Goal: Check status: Check status

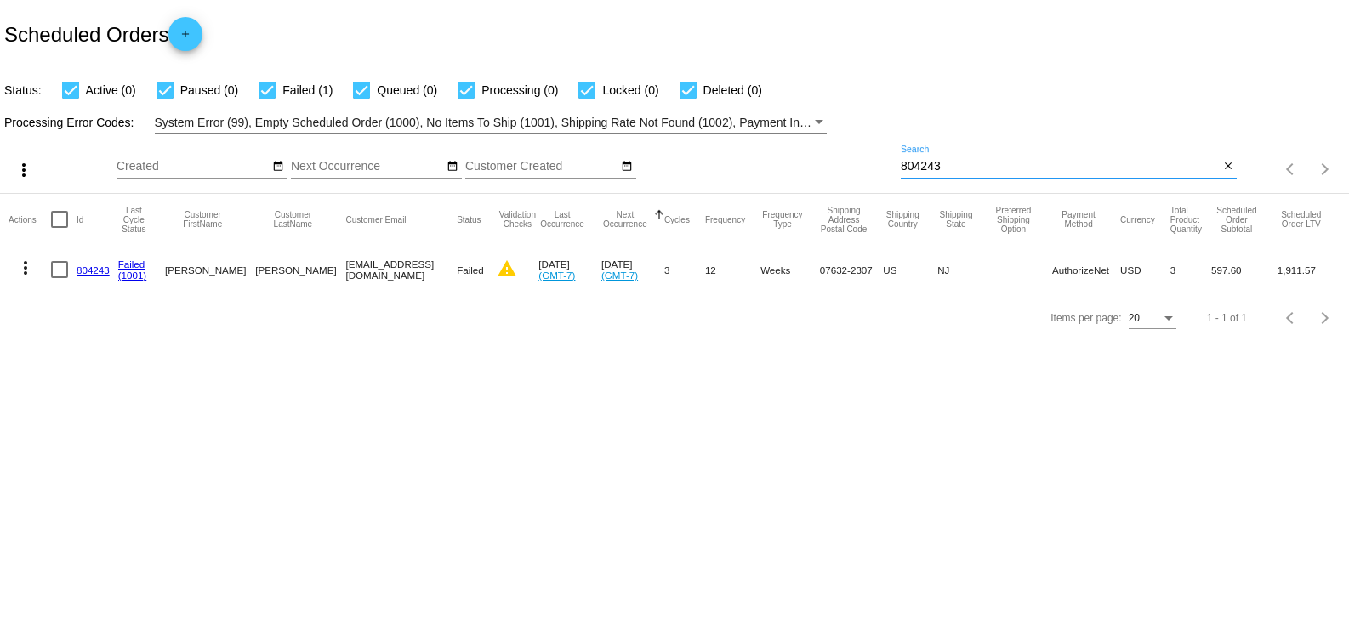
drag, startPoint x: 1027, startPoint y: 163, endPoint x: 840, endPoint y: 159, distance: 187.1
click at [840, 159] on div "more_vert Sep Jan Feb Mar [DATE]" at bounding box center [674, 164] width 1349 height 60
paste input "710798"
type input "710798"
click at [102, 257] on mat-cell "710798" at bounding box center [98, 269] width 42 height 49
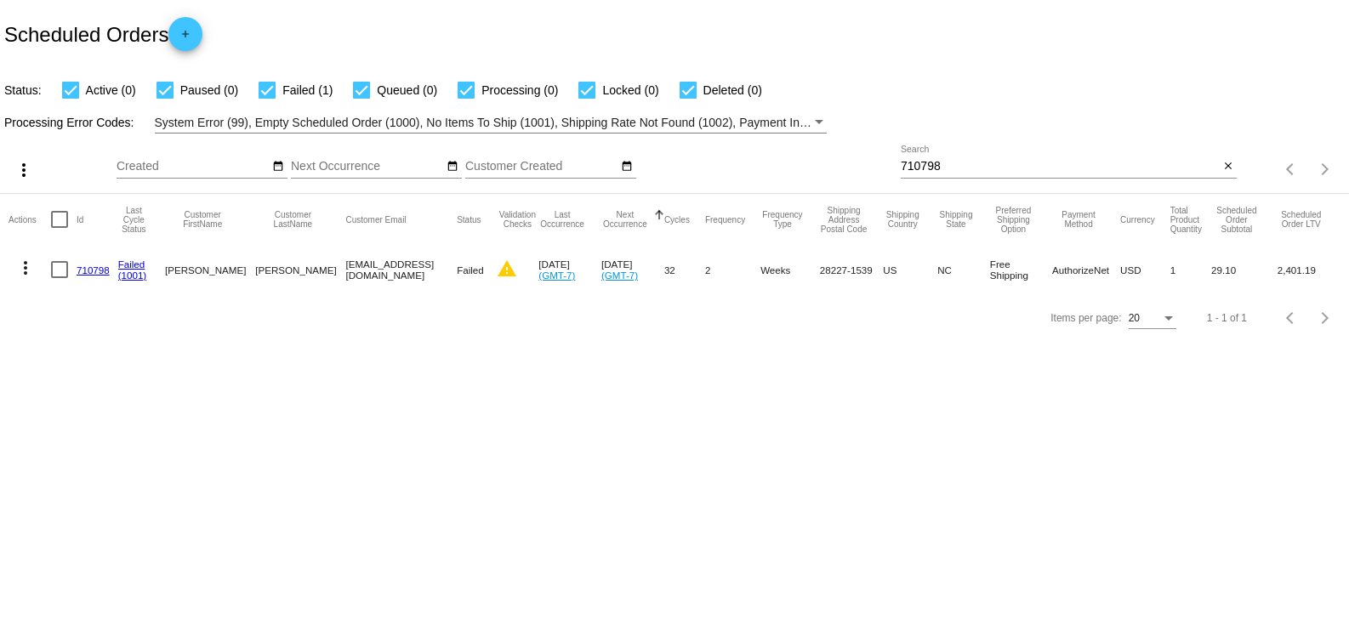
click at [99, 267] on link "710798" at bounding box center [93, 269] width 33 height 11
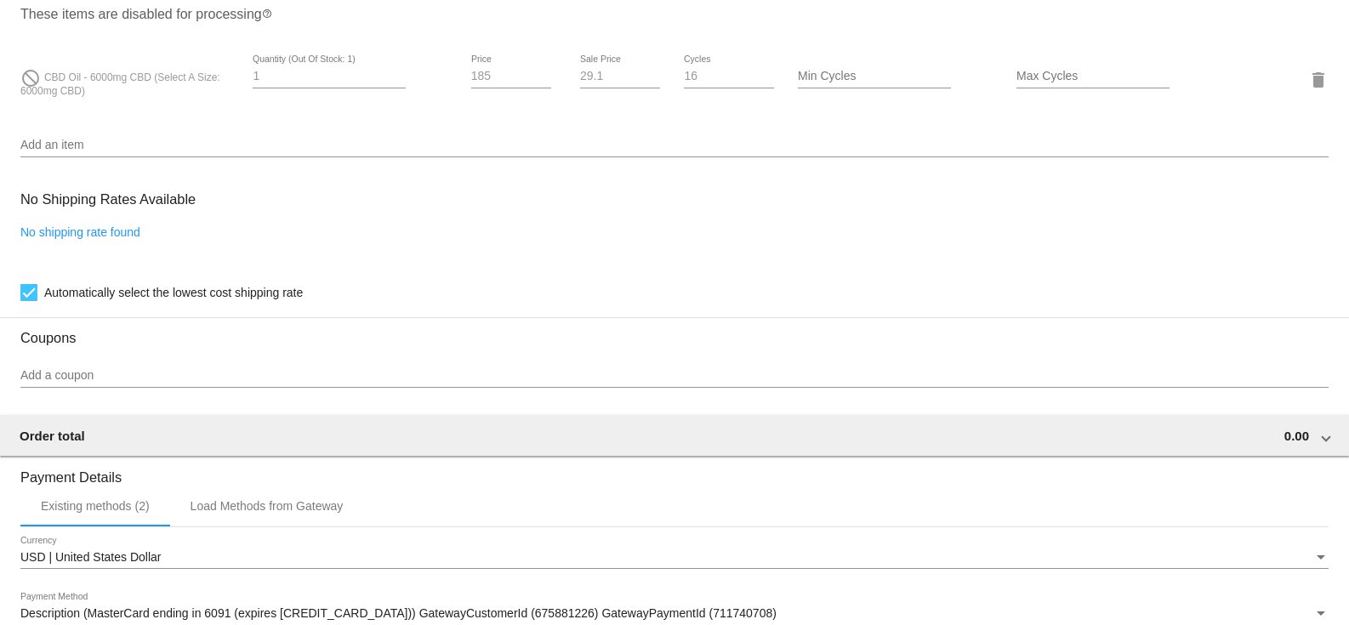
scroll to position [1247, 0]
drag, startPoint x: 43, startPoint y: 81, endPoint x: 109, endPoint y: 99, distance: 68.7
click at [109, 98] on div "do_not_disturb CBD Oil - 6000mg CBD (Select A Size: 6000mg CBD)" at bounding box center [129, 79] width 218 height 37
copy span "CBD Oil - 6000mg CBD (Select A Size: 6000mg CBD)"
click at [483, 227] on div "No Shipping Rates Available No shipping rate found Automatically select the low…" at bounding box center [674, 243] width 1308 height 122
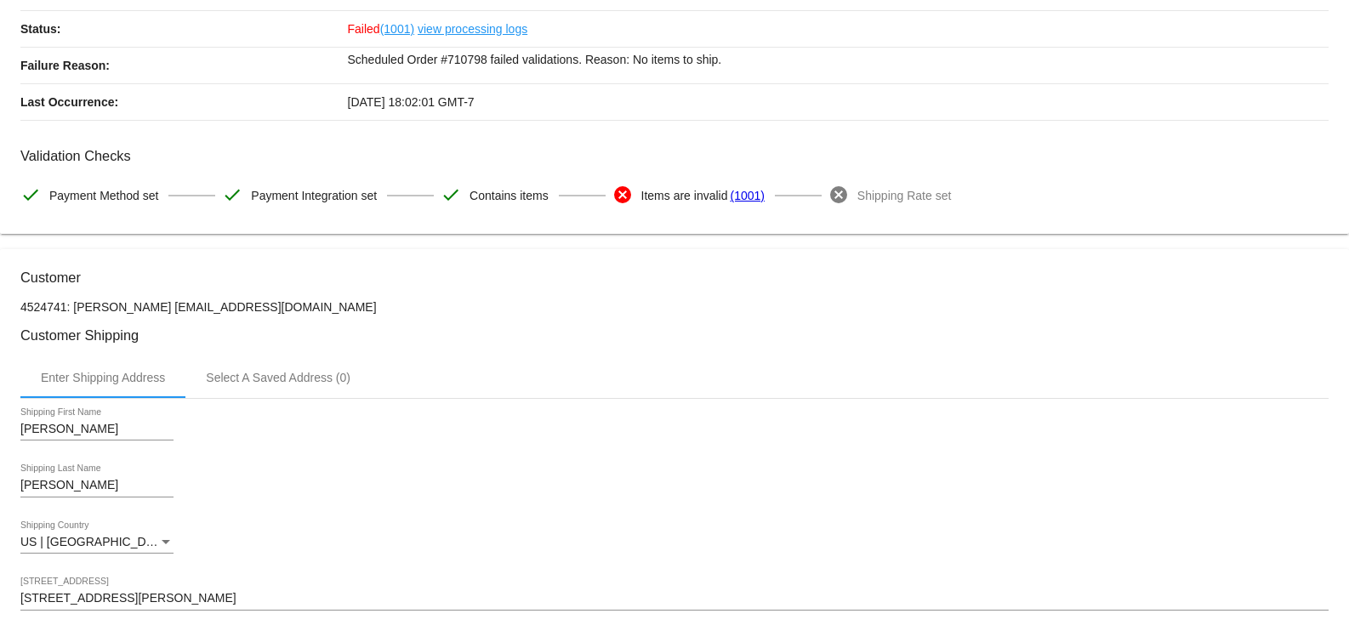
scroll to position [113, 0]
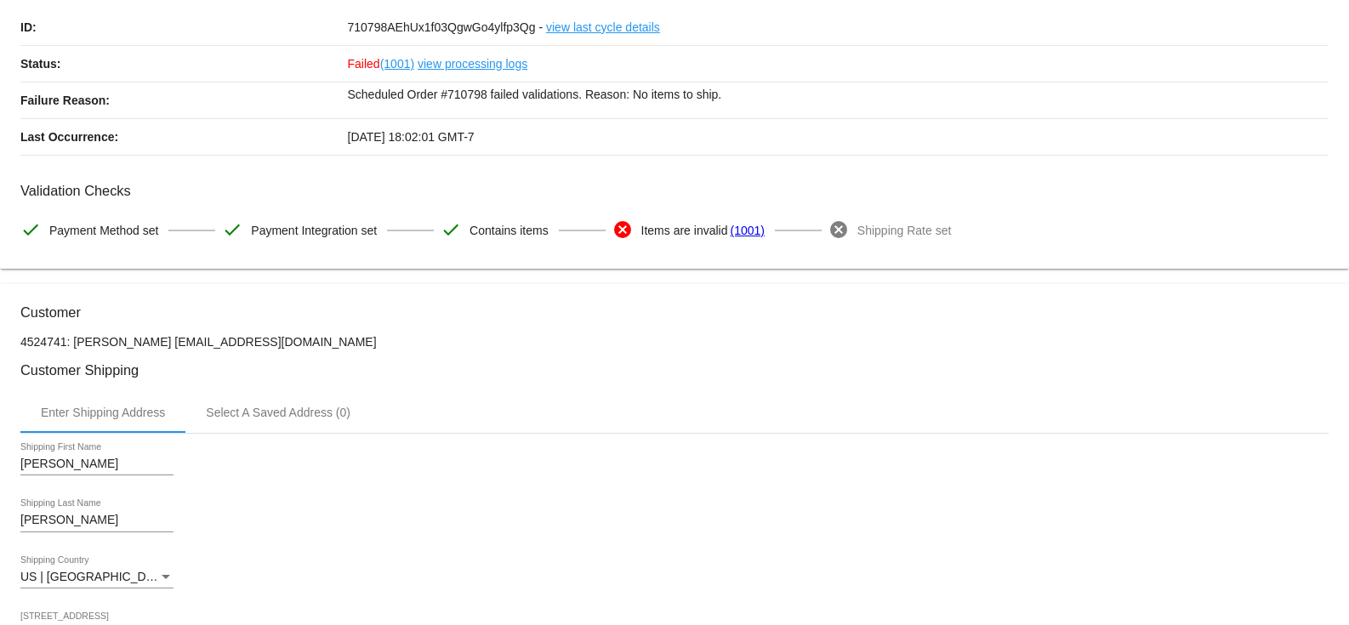
drag, startPoint x: 73, startPoint y: 338, endPoint x: 327, endPoint y: 344, distance: 253.5
click at [327, 344] on p "4524741: [PERSON_NAME] [EMAIL_ADDRESS][DOMAIN_NAME]" at bounding box center [674, 342] width 1308 height 14
click at [290, 345] on p "4524741: [PERSON_NAME] [EMAIL_ADDRESS][DOMAIN_NAME]" at bounding box center [674, 342] width 1308 height 14
drag, startPoint x: 156, startPoint y: 342, endPoint x: 343, endPoint y: 344, distance: 187.1
click at [343, 344] on p "4524741: [PERSON_NAME] [EMAIL_ADDRESS][DOMAIN_NAME]" at bounding box center [674, 342] width 1308 height 14
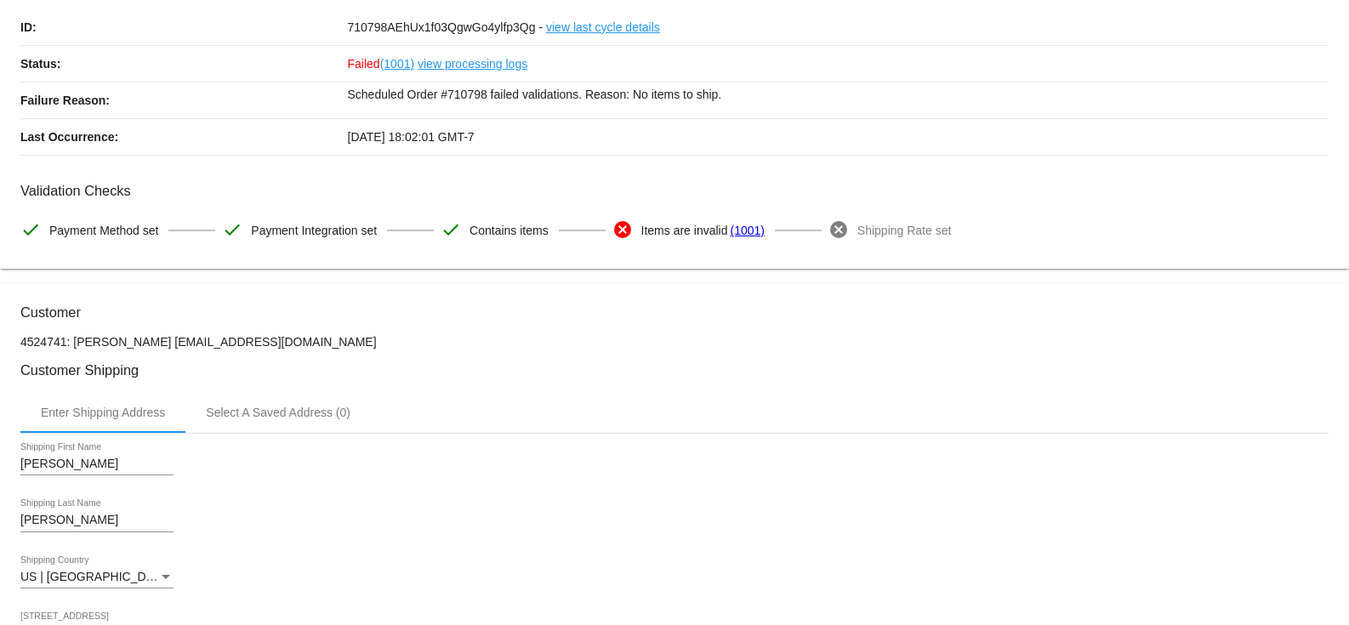
copy p "[EMAIL_ADDRESS][DOMAIN_NAME]"
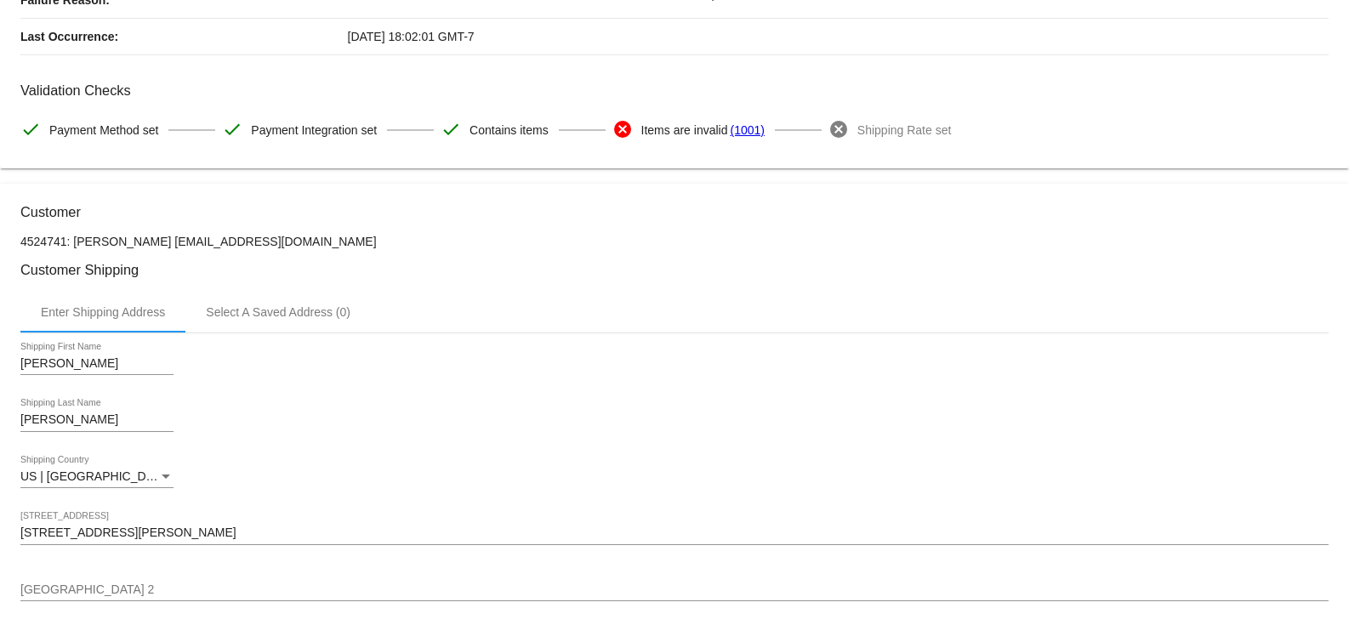
scroll to position [340, 0]
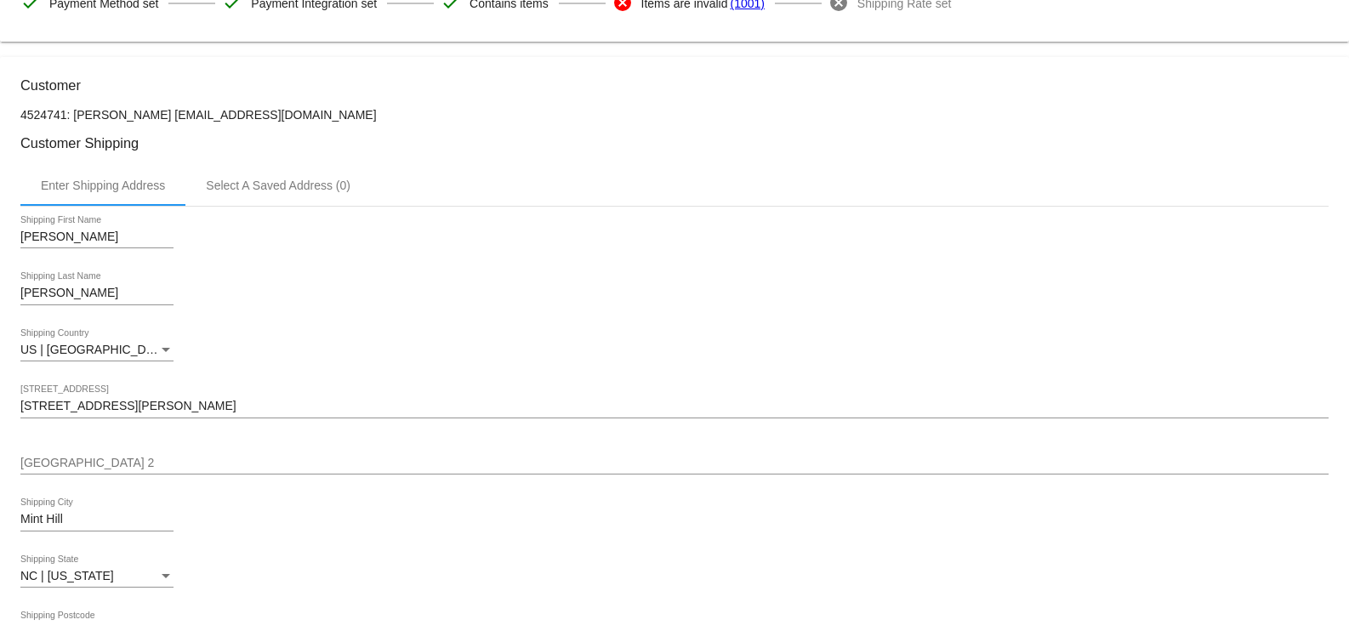
drag, startPoint x: 75, startPoint y: 114, endPoint x: 150, endPoint y: 111, distance: 74.9
click at [150, 111] on p "4524741: [PERSON_NAME] [EMAIL_ADDRESS][DOMAIN_NAME]" at bounding box center [674, 115] width 1308 height 14
copy p "[PERSON_NAME]"
